Goal: Information Seeking & Learning: Learn about a topic

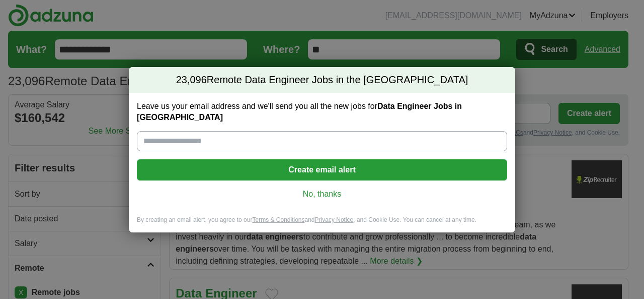
drag, startPoint x: 322, startPoint y: 191, endPoint x: 306, endPoint y: 193, distance: 15.7
click at [321, 191] on link "No, thanks" at bounding box center [322, 193] width 354 height 11
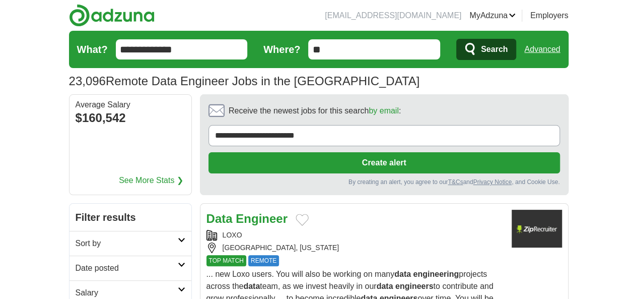
click at [69, 255] on link "Date posted" at bounding box center [130, 267] width 122 height 25
click at [76, 286] on link "Last 24 hours" at bounding box center [131, 292] width 110 height 12
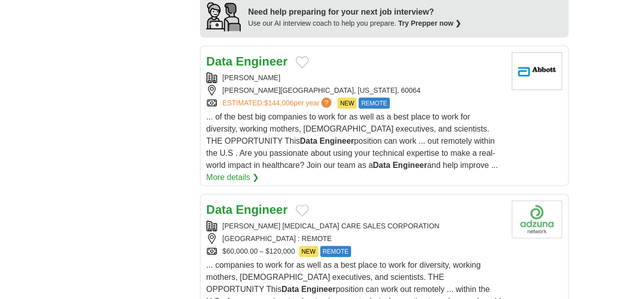
scroll to position [1108, 0]
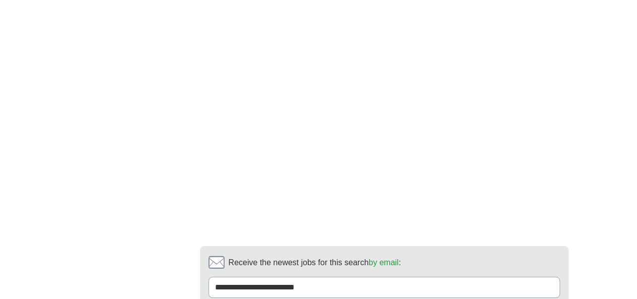
scroll to position [1791, 0]
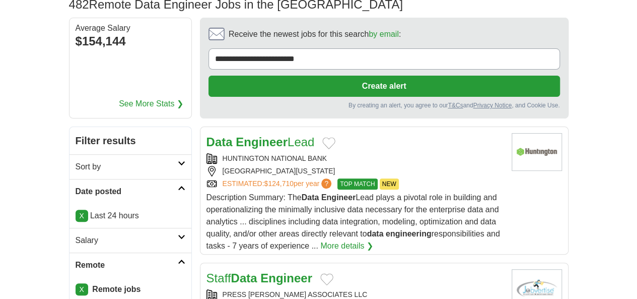
scroll to position [151, 0]
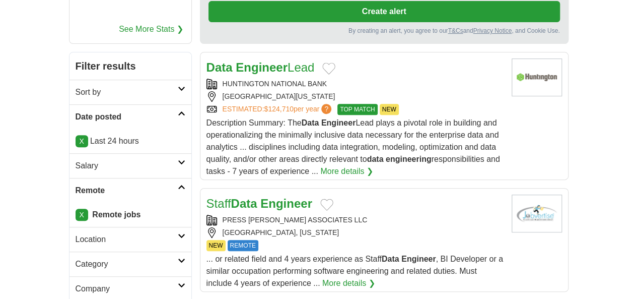
click at [294, 214] on div "PRESS [PERSON_NAME] ASSOCIATES LLC [GEOGRAPHIC_DATA], [US_STATE]" at bounding box center [354, 225] width 297 height 23
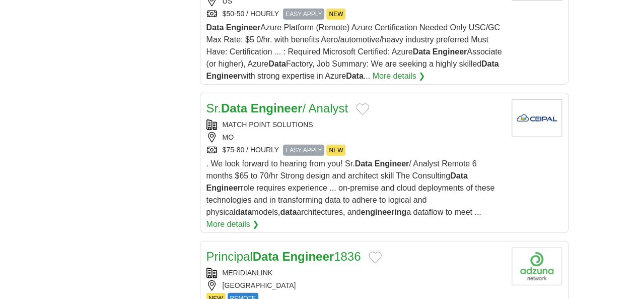
scroll to position [1309, 0]
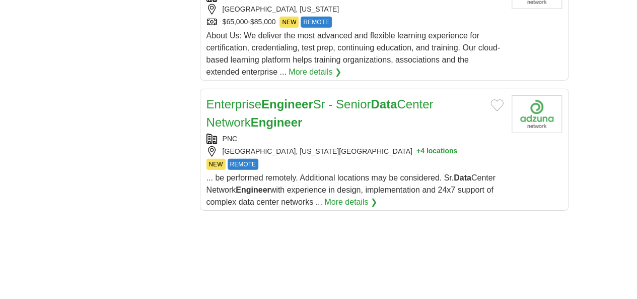
scroll to position [1522, 0]
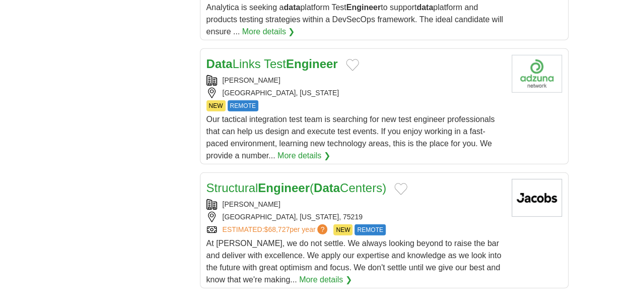
scroll to position [1410, 0]
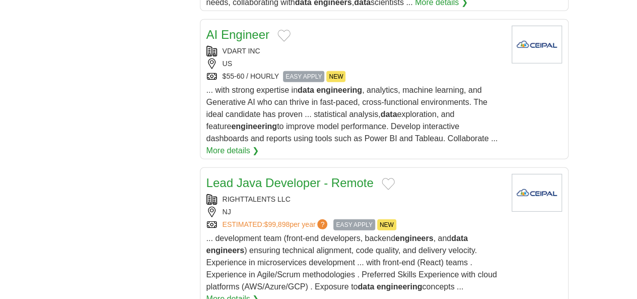
scroll to position [1510, 0]
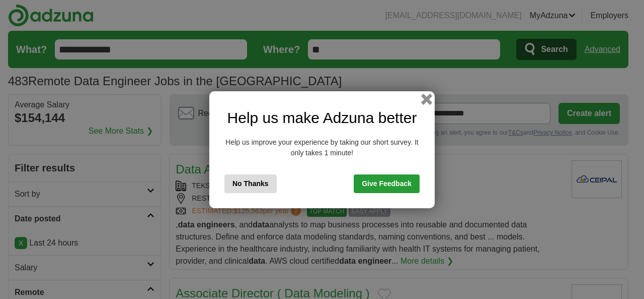
click at [426, 97] on button "button" at bounding box center [426, 98] width 11 height 11
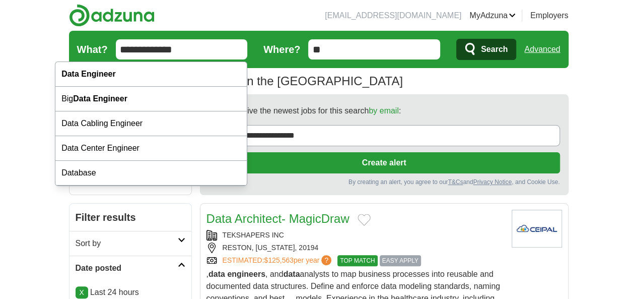
drag, startPoint x: 128, startPoint y: 49, endPoint x: 83, endPoint y: 47, distance: 45.4
click at [116, 47] on input "**********" at bounding box center [182, 49] width 132 height 20
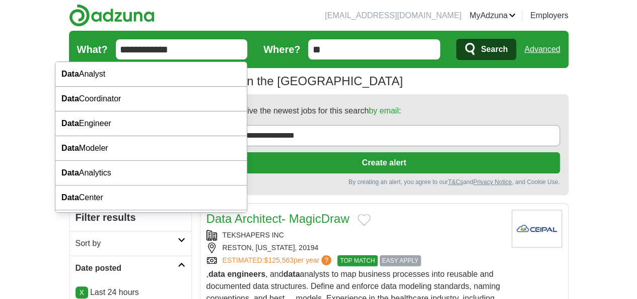
type input "**********"
click at [456, 39] on button "Search" at bounding box center [486, 49] width 60 height 21
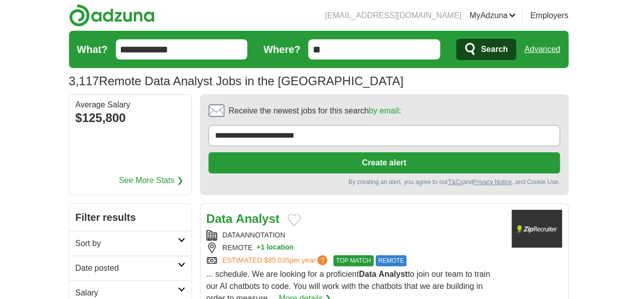
click at [76, 262] on h2 "Date posted" at bounding box center [127, 268] width 102 height 12
click at [76, 286] on link "Last 24 hours" at bounding box center [131, 292] width 110 height 12
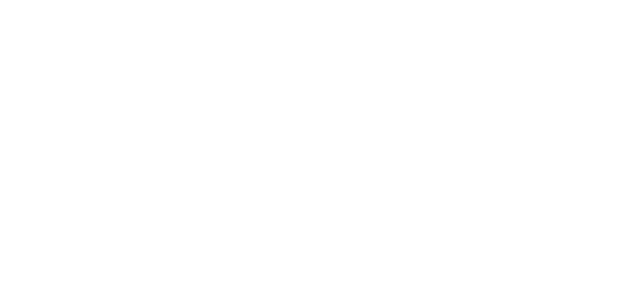
scroll to position [1712, 0]
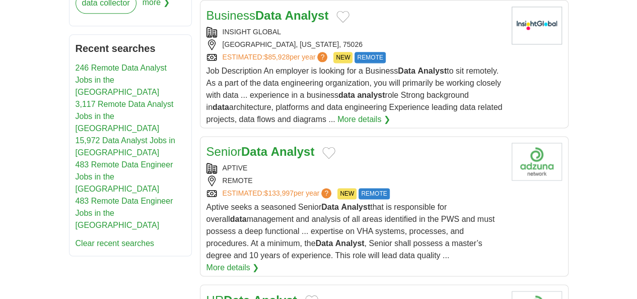
scroll to position [655, 0]
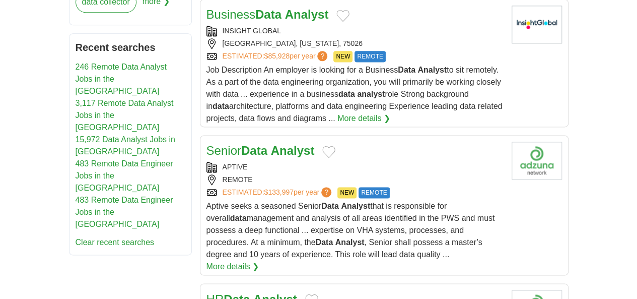
click at [354, 162] on div "APTIVE" at bounding box center [354, 167] width 297 height 11
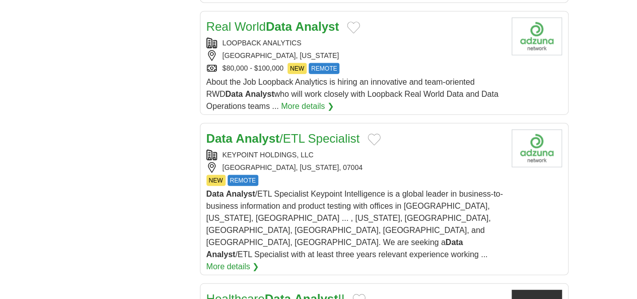
scroll to position [1259, 0]
